Goal: Task Accomplishment & Management: Use online tool/utility

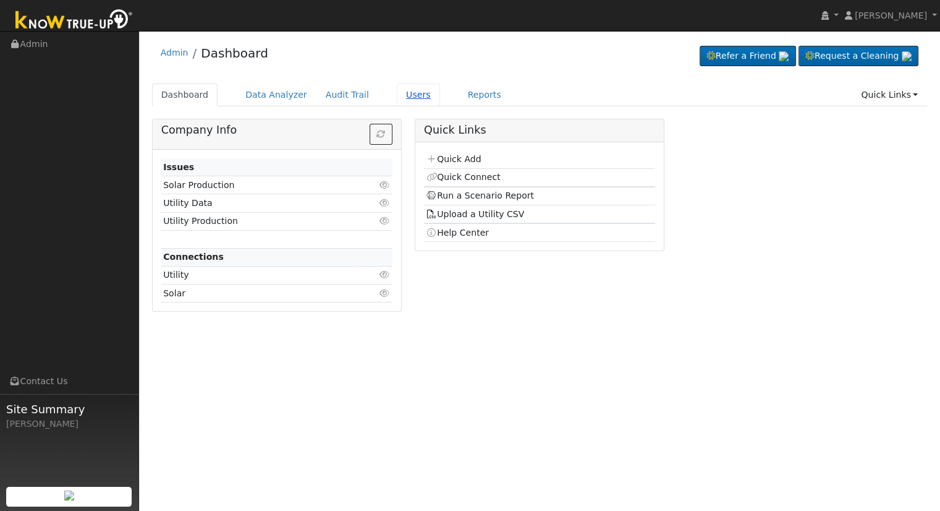
click at [406, 90] on link "Users" at bounding box center [418, 94] width 43 height 23
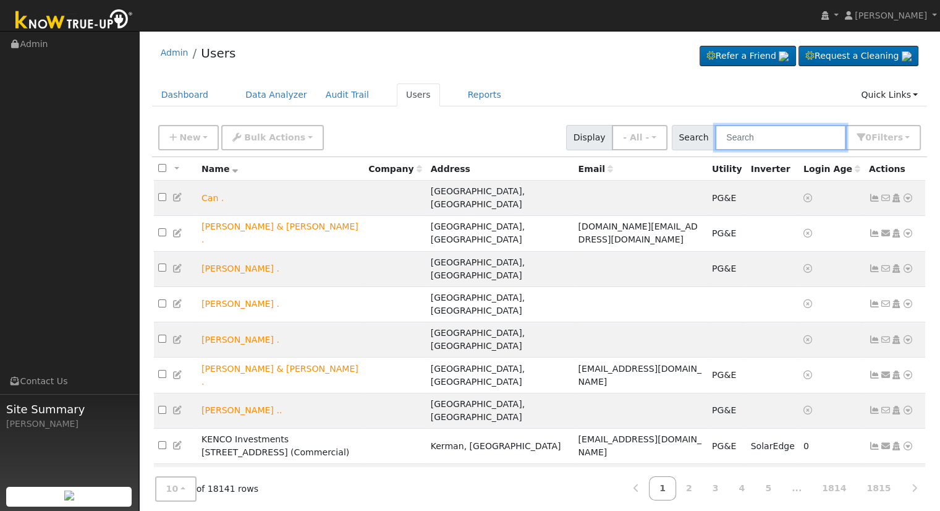
click at [774, 132] on input "text" at bounding box center [780, 137] width 131 height 25
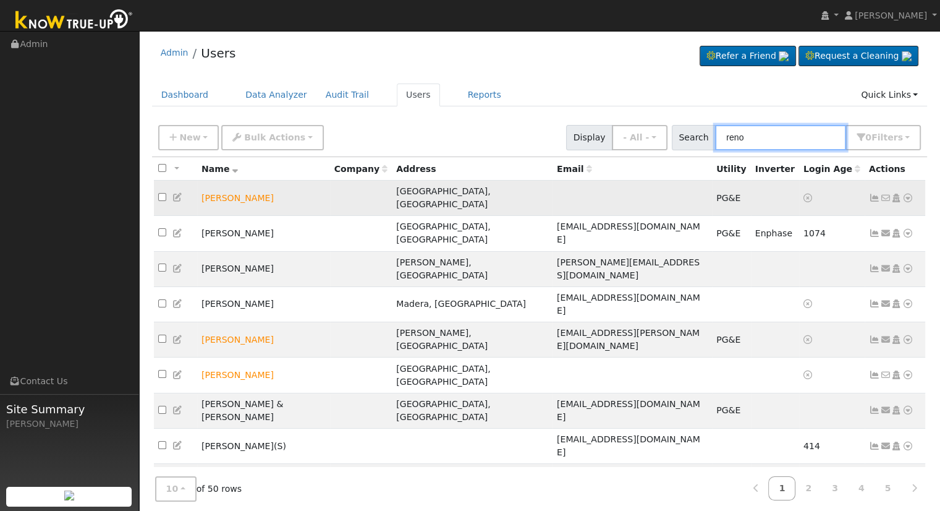
type input "reno"
click at [906, 194] on icon at bounding box center [908, 198] width 11 height 9
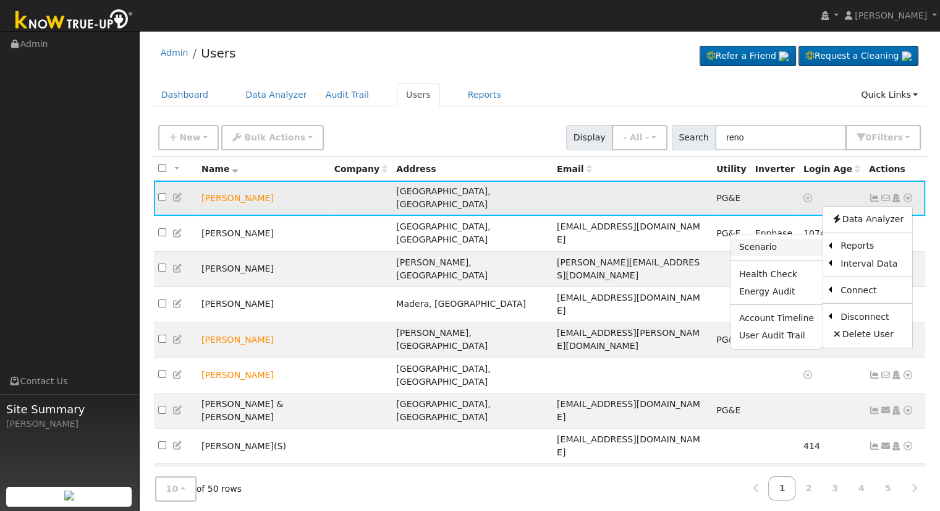
click at [791, 239] on link "Scenario" at bounding box center [777, 247] width 92 height 17
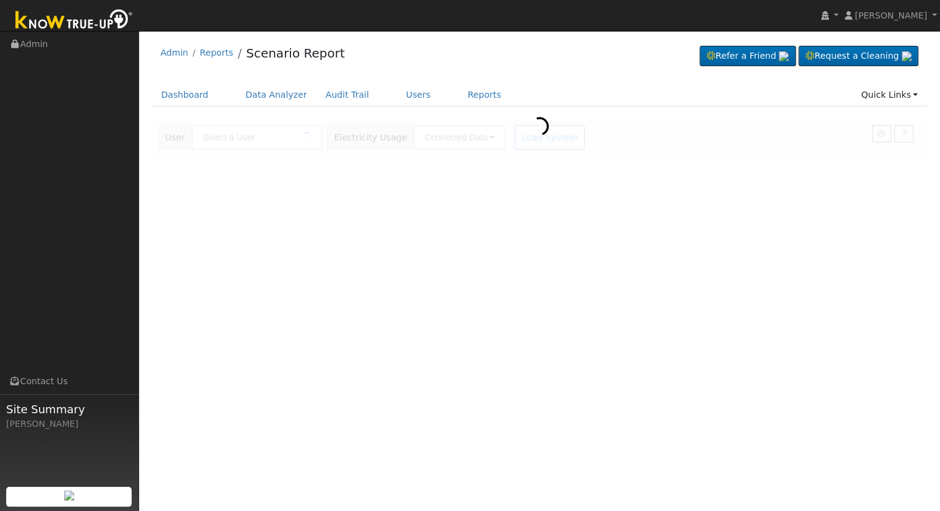
type input "[PERSON_NAME]"
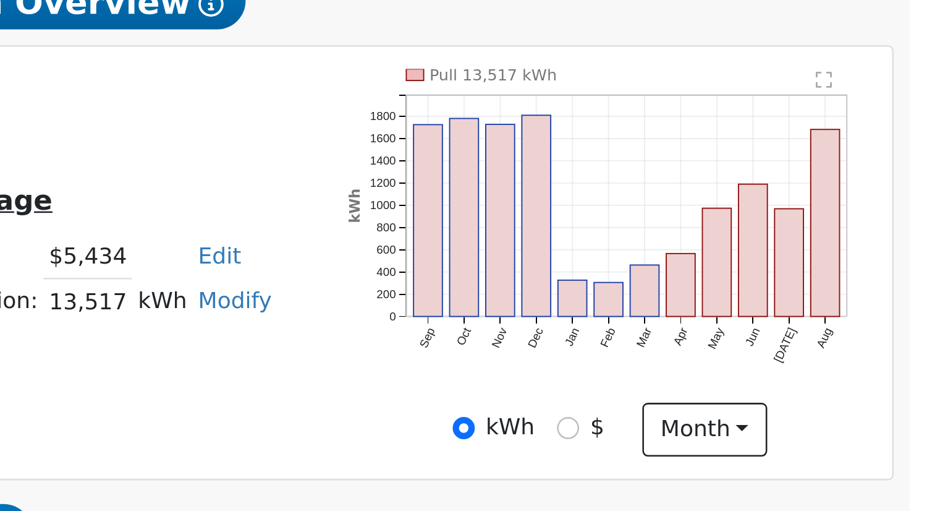
scroll to position [138, 0]
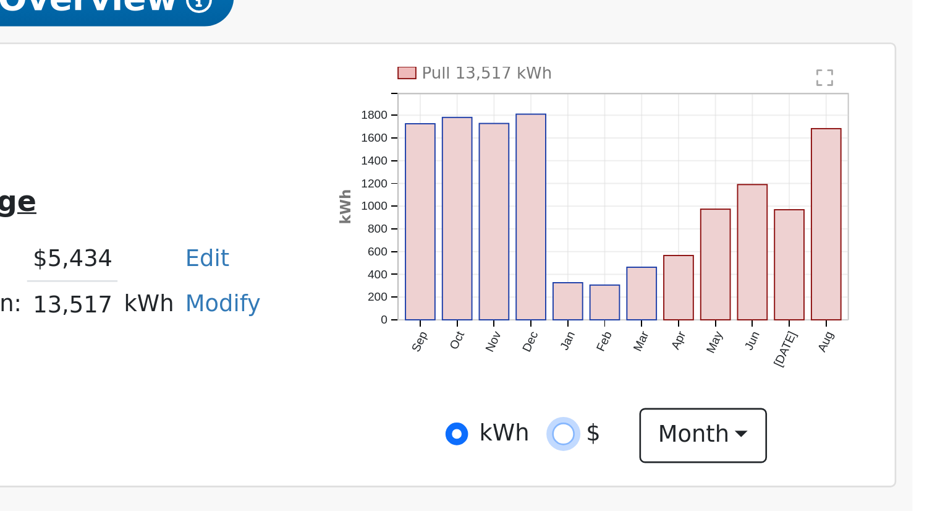
click at [794, 396] on input "$" at bounding box center [793, 391] width 9 height 9
radio input "true"
radio input "false"
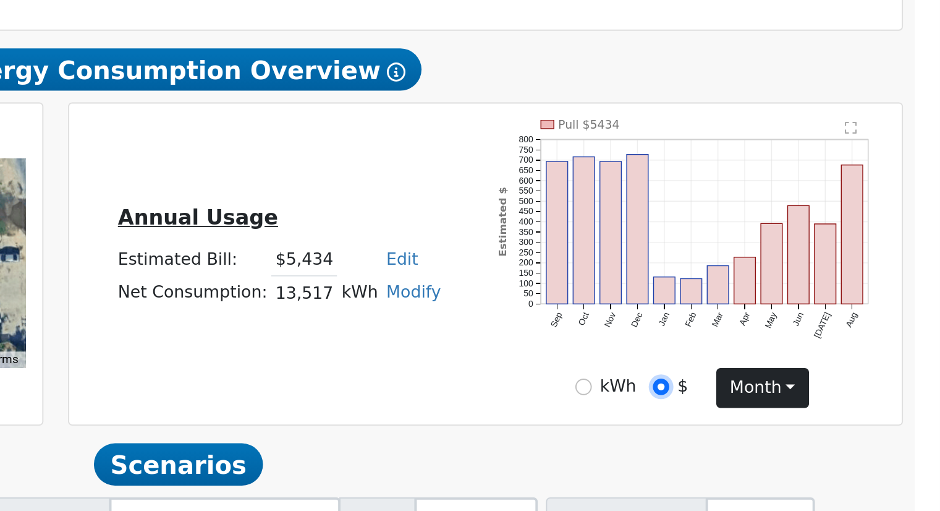
scroll to position [131, 0]
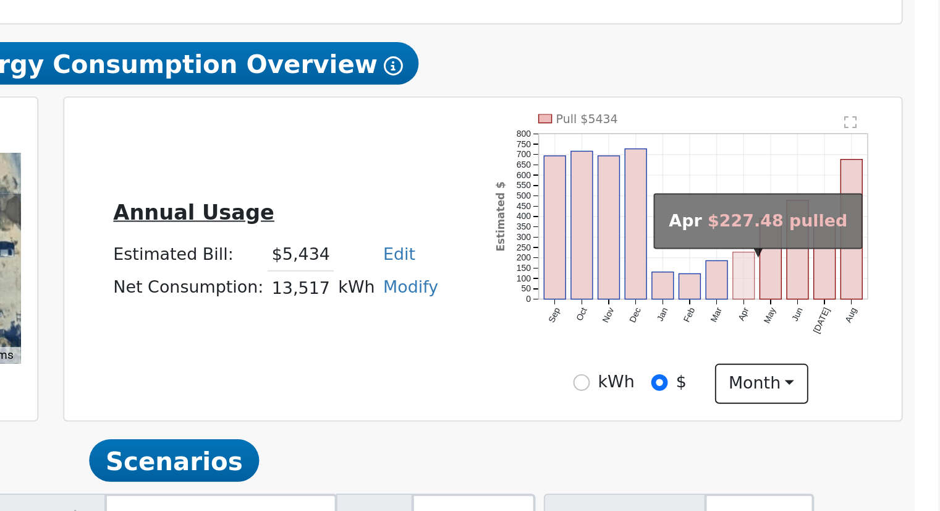
click at [835, 351] on rect "onclick=""" at bounding box center [837, 343] width 11 height 25
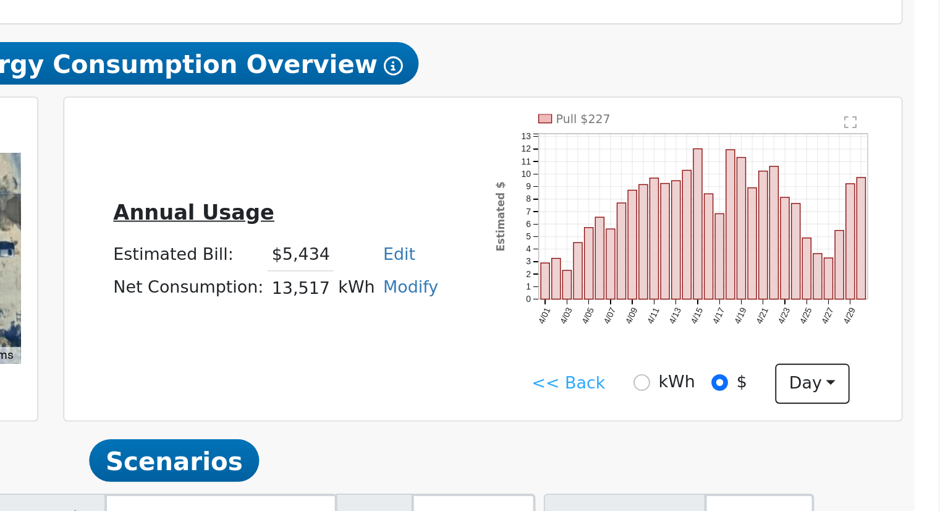
click at [737, 402] on link "<< Back" at bounding box center [746, 399] width 38 height 13
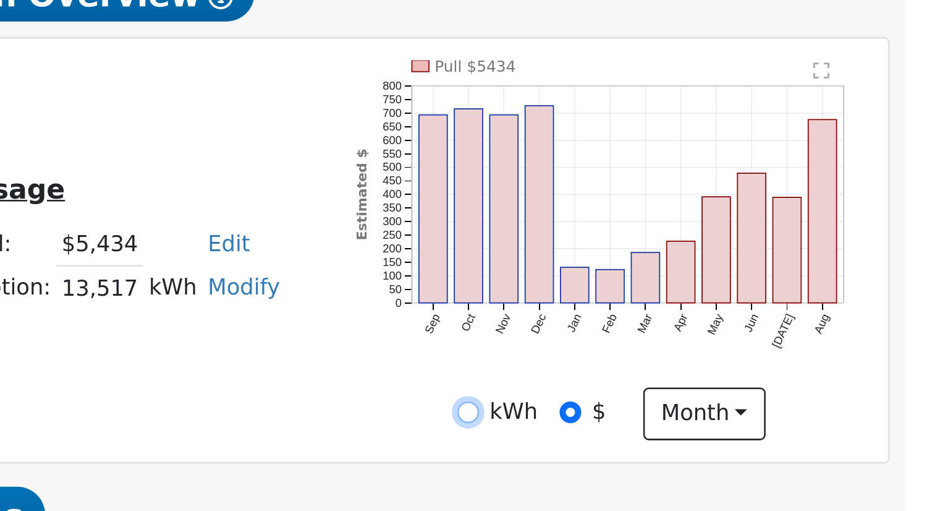
click at [756, 401] on input "kWh" at bounding box center [753, 398] width 9 height 9
radio input "true"
radio input "false"
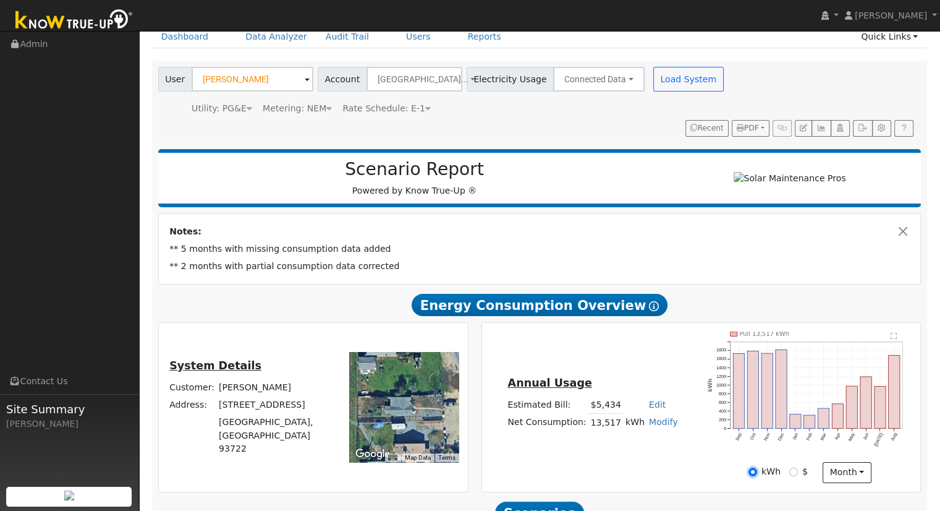
scroll to position [57, 0]
